Goal: Information Seeking & Learning: Learn about a topic

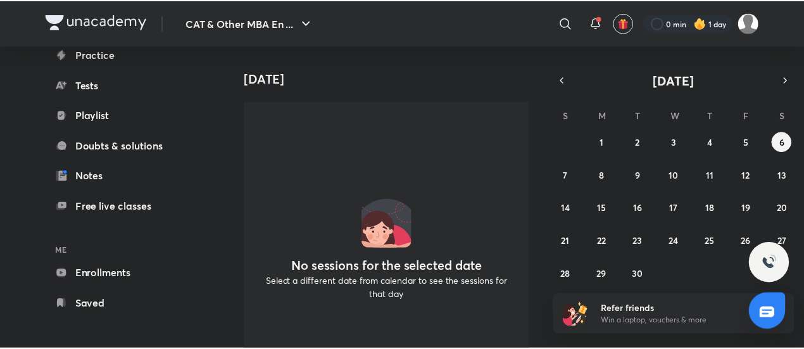
scroll to position [160, 0]
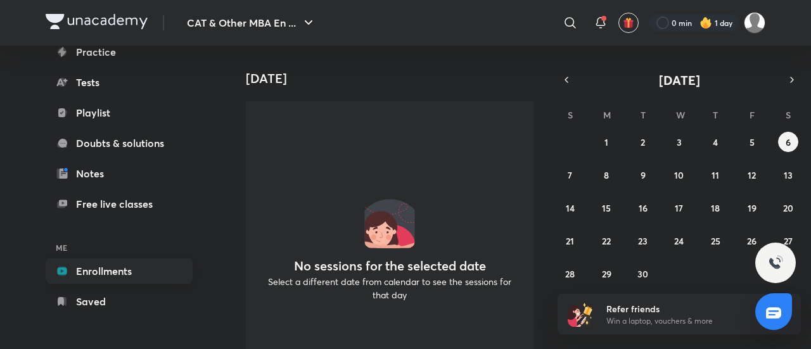
click at [114, 270] on link "Enrollments" at bounding box center [119, 270] width 147 height 25
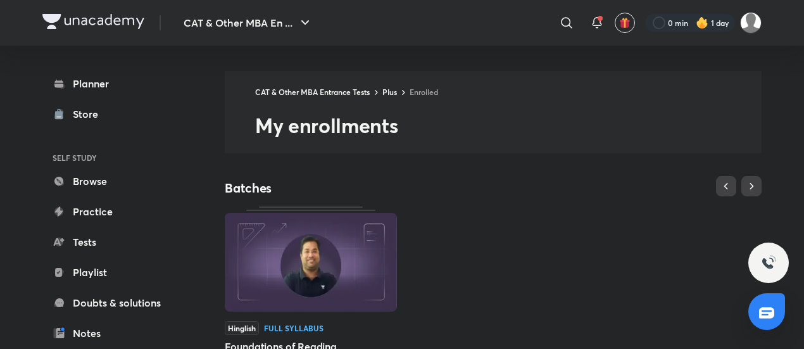
click at [541, 229] on div "Hinglish Full Syllabus Foundations of Reading Comprehension by [PERSON_NAME] St…" at bounding box center [493, 321] width 537 height 230
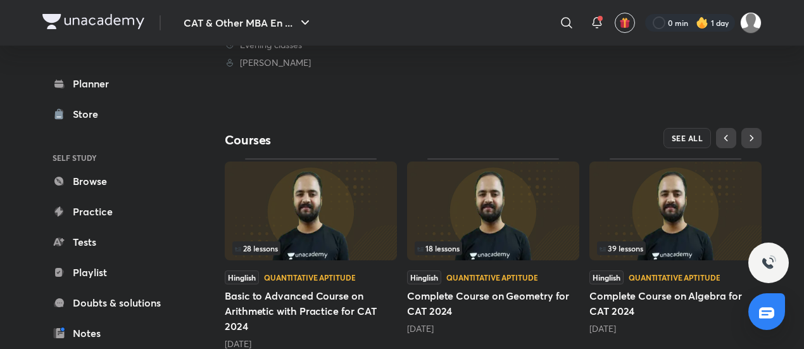
scroll to position [395, 0]
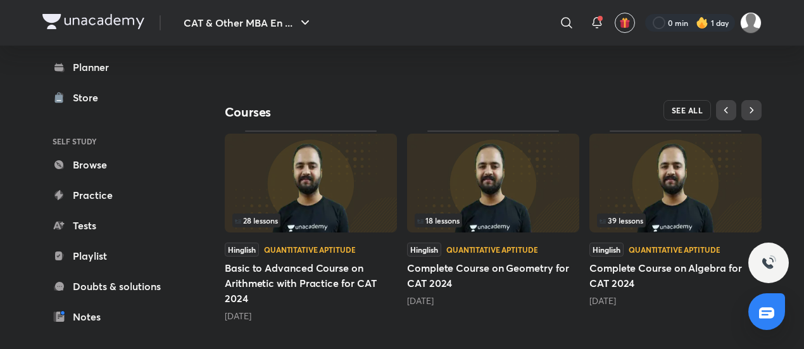
click at [680, 106] on span "SEE ALL" at bounding box center [688, 110] width 32 height 9
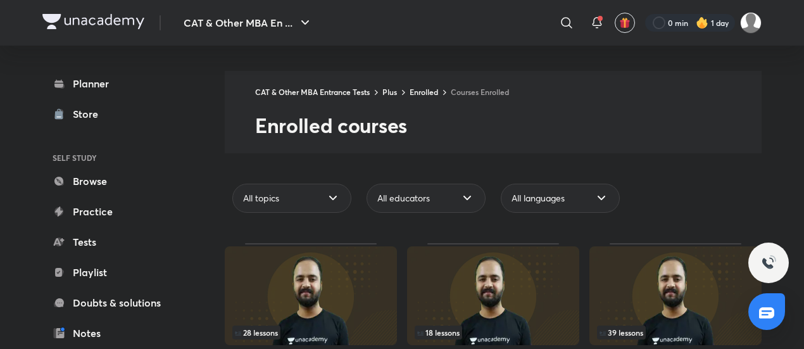
click at [680, 97] on div "CAT & Other MBA Entrance Tests Plus Enrolled Courses Enrolled" at bounding box center [508, 91] width 507 height 11
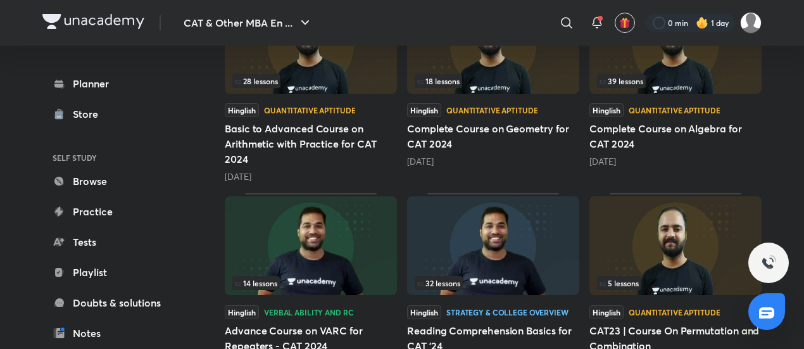
scroll to position [253, 0]
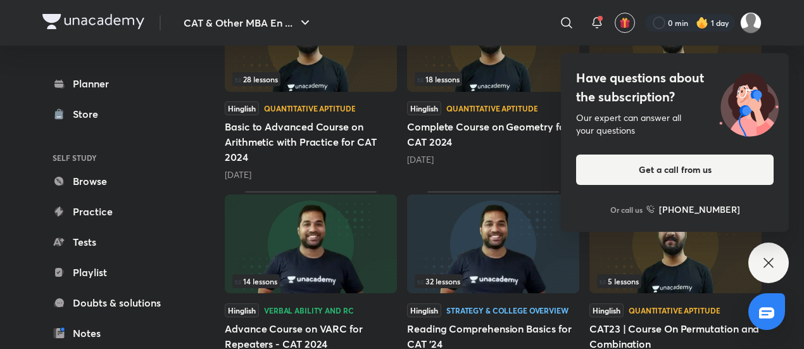
click at [735, 69] on img at bounding box center [749, 102] width 80 height 68
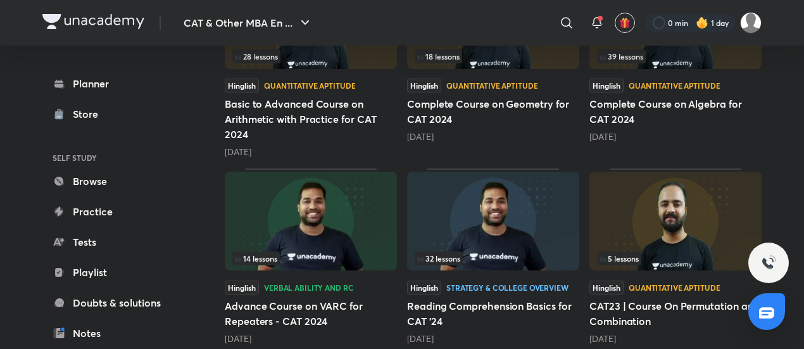
scroll to position [279, 0]
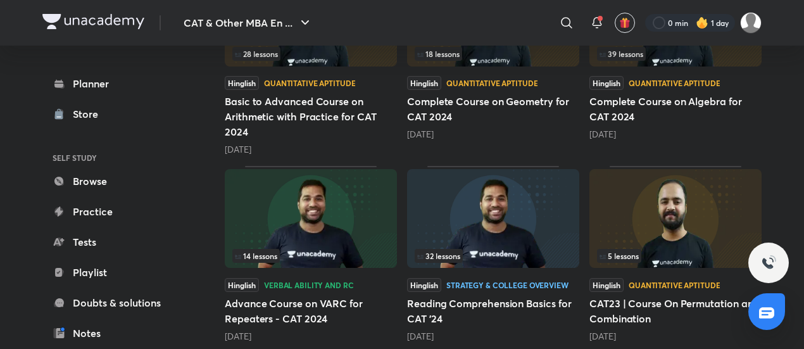
click at [511, 249] on div "32 lessons" at bounding box center [493, 256] width 157 height 14
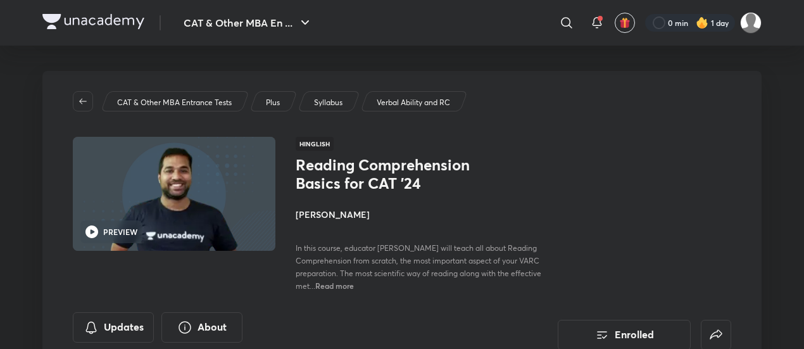
click at [545, 157] on div "Reading Comprehension Basics for CAT '24 [PERSON_NAME] In this course, educator…" at bounding box center [438, 224] width 284 height 136
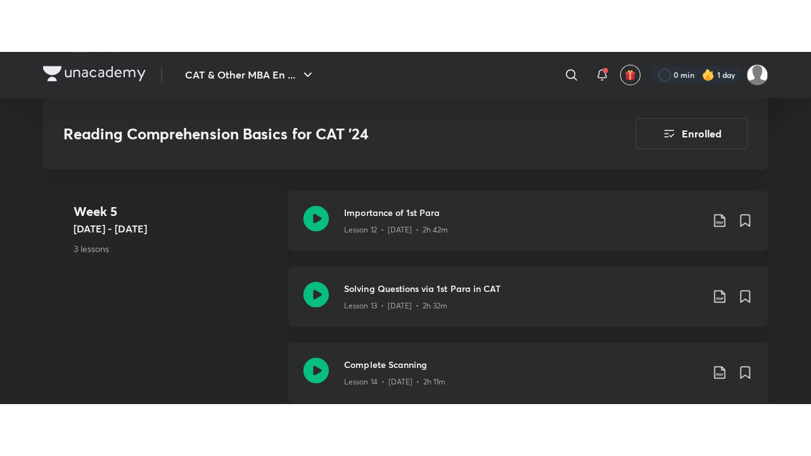
scroll to position [1647, 0]
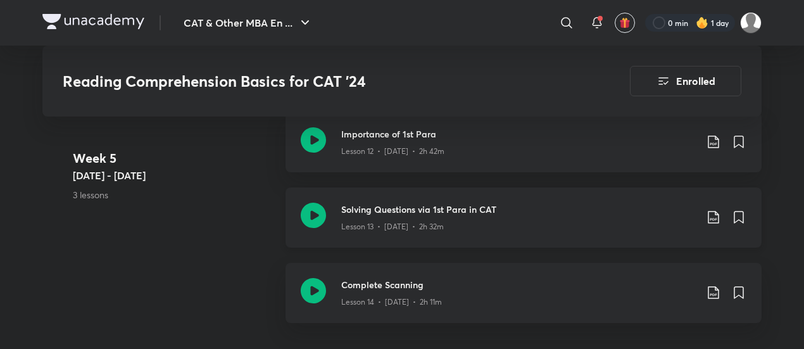
click at [307, 207] on icon at bounding box center [313, 215] width 25 height 25
